Goal: Information Seeking & Learning: Learn about a topic

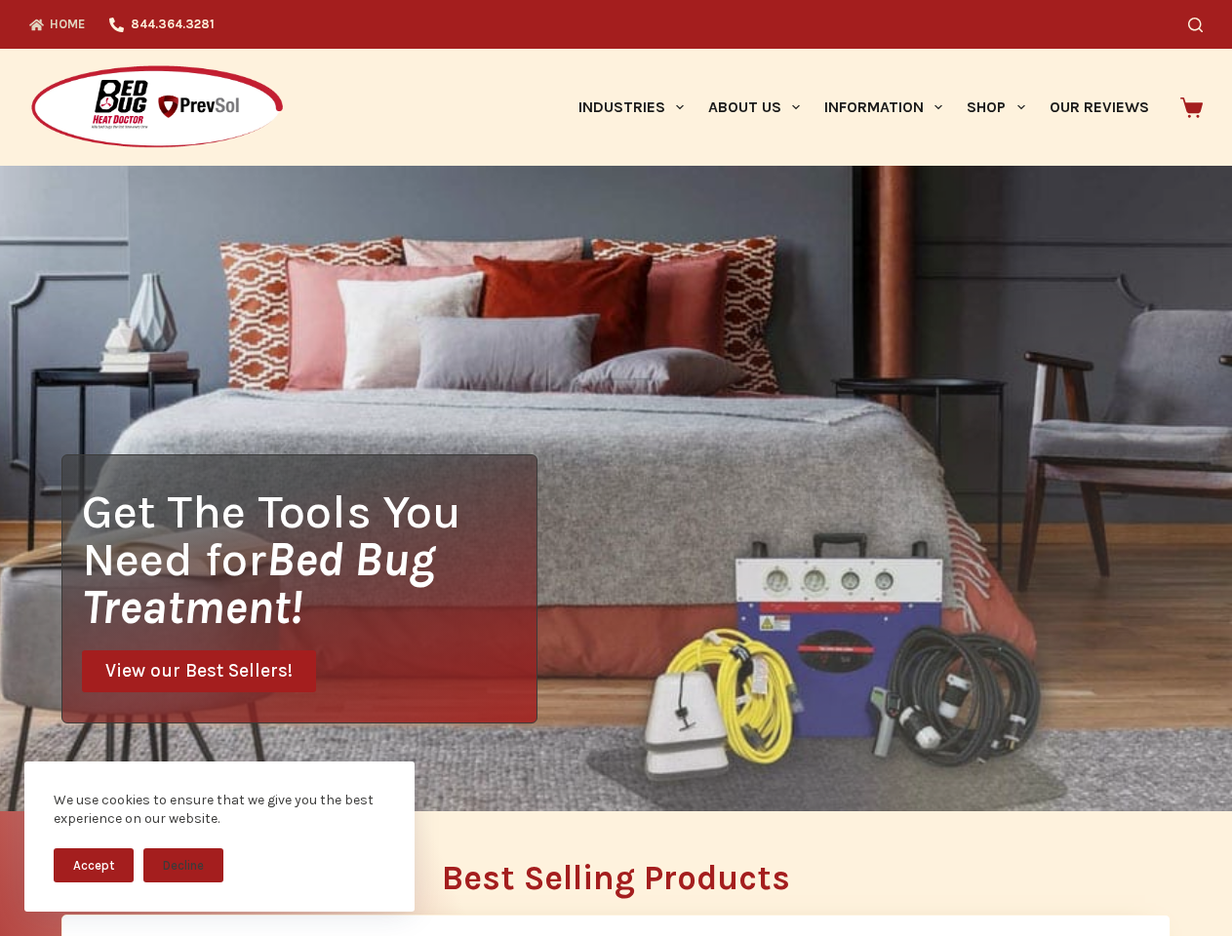
click at [615, 468] on div "Get The Tools You Need for Bed Bug Treatment! View our Best Sellers!" at bounding box center [616, 489] width 1232 height 646
click at [94, 865] on button "Accept" at bounding box center [94, 865] width 80 height 34
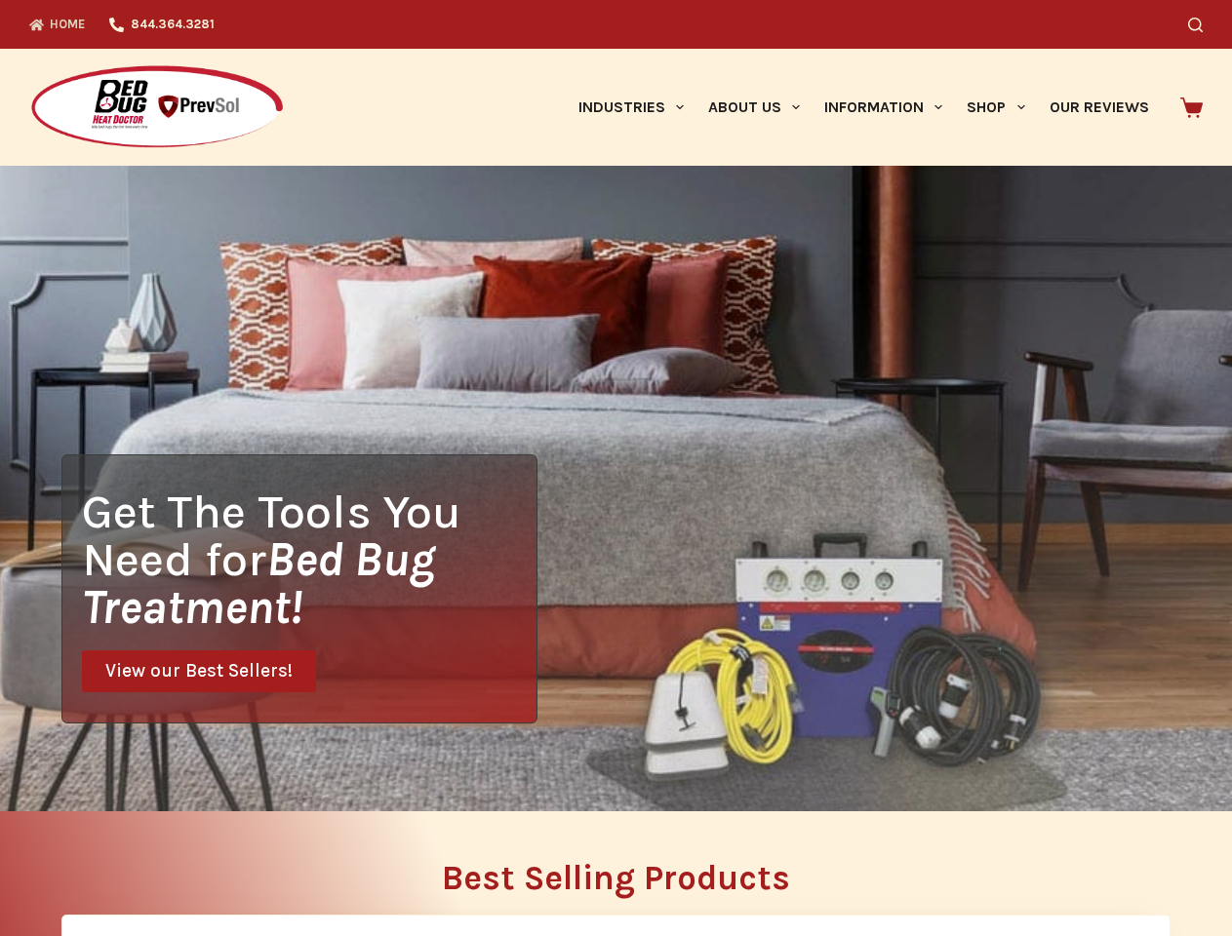
click at [183, 865] on button "Decline" at bounding box center [183, 880] width 80 height 34
click at [1202, 24] on icon "Search" at bounding box center [1195, 25] width 15 height 15
click at [638, 107] on link "Industries" at bounding box center [631, 107] width 130 height 117
